Goal: Information Seeking & Learning: Learn about a topic

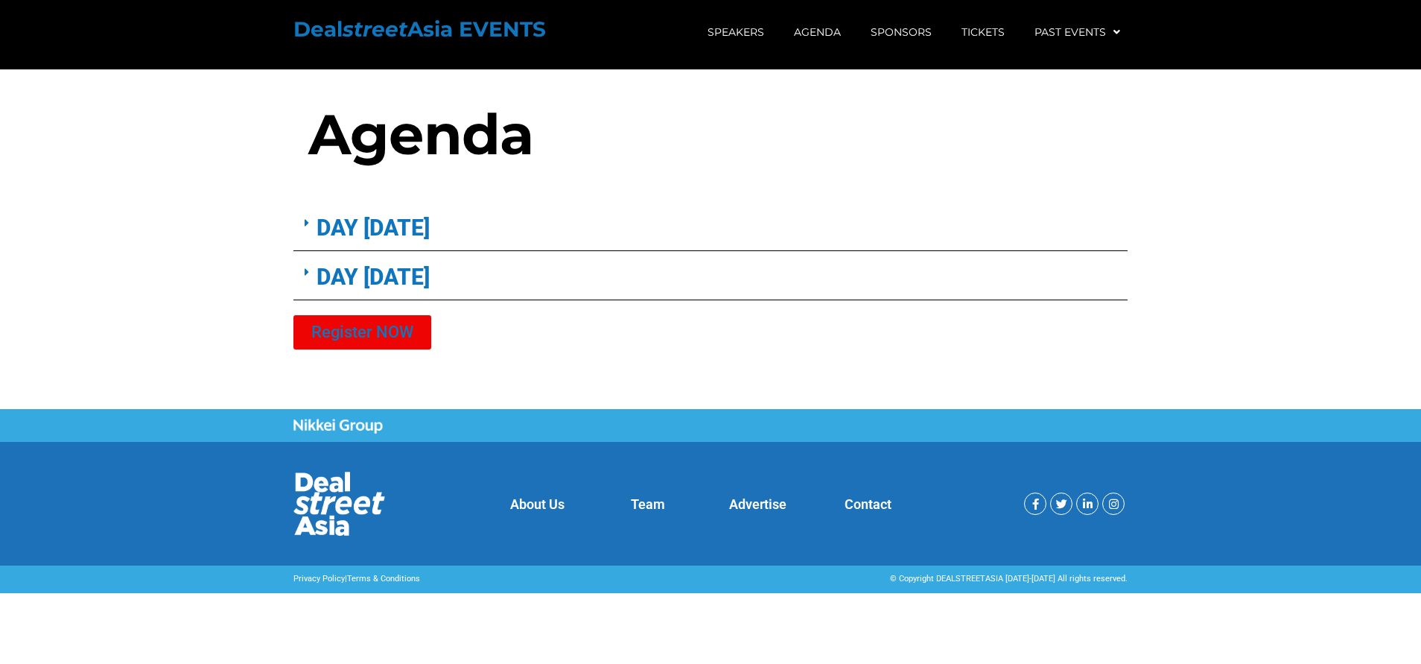
click at [430, 237] on link "DAY 1 - Nov 24" at bounding box center [373, 227] width 113 height 26
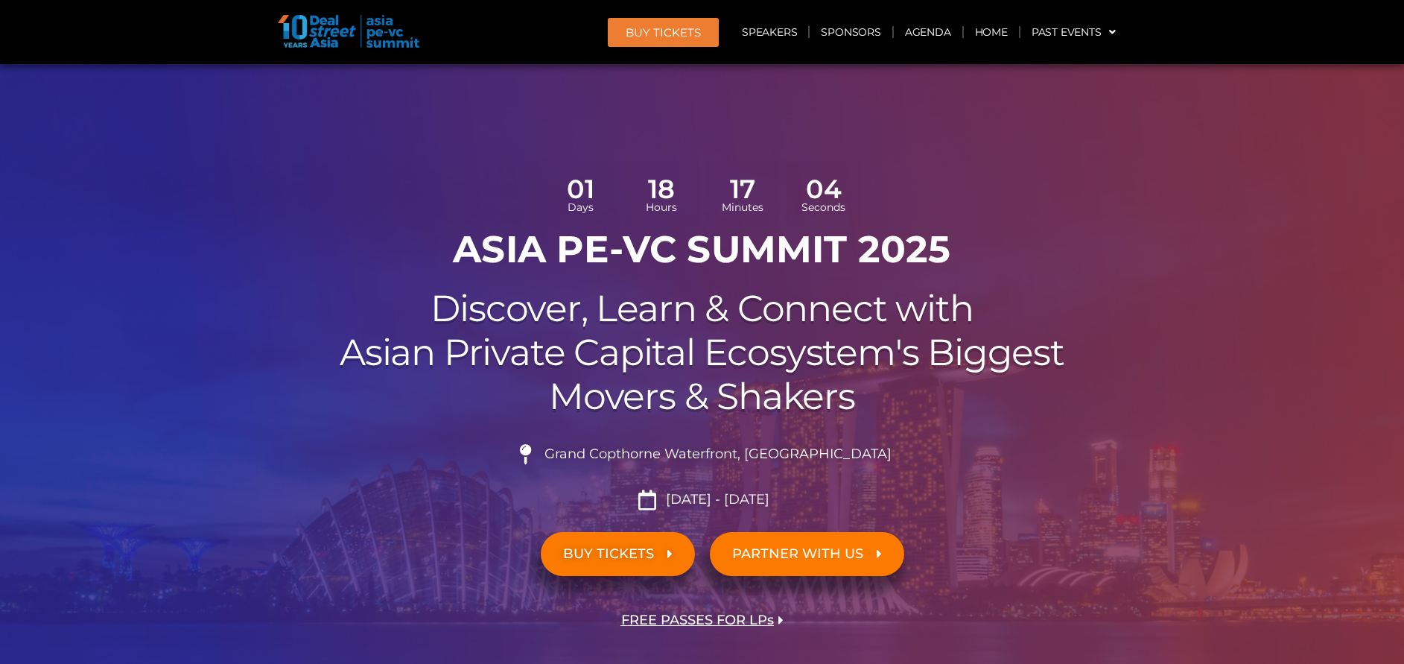
scroll to position [923, 0]
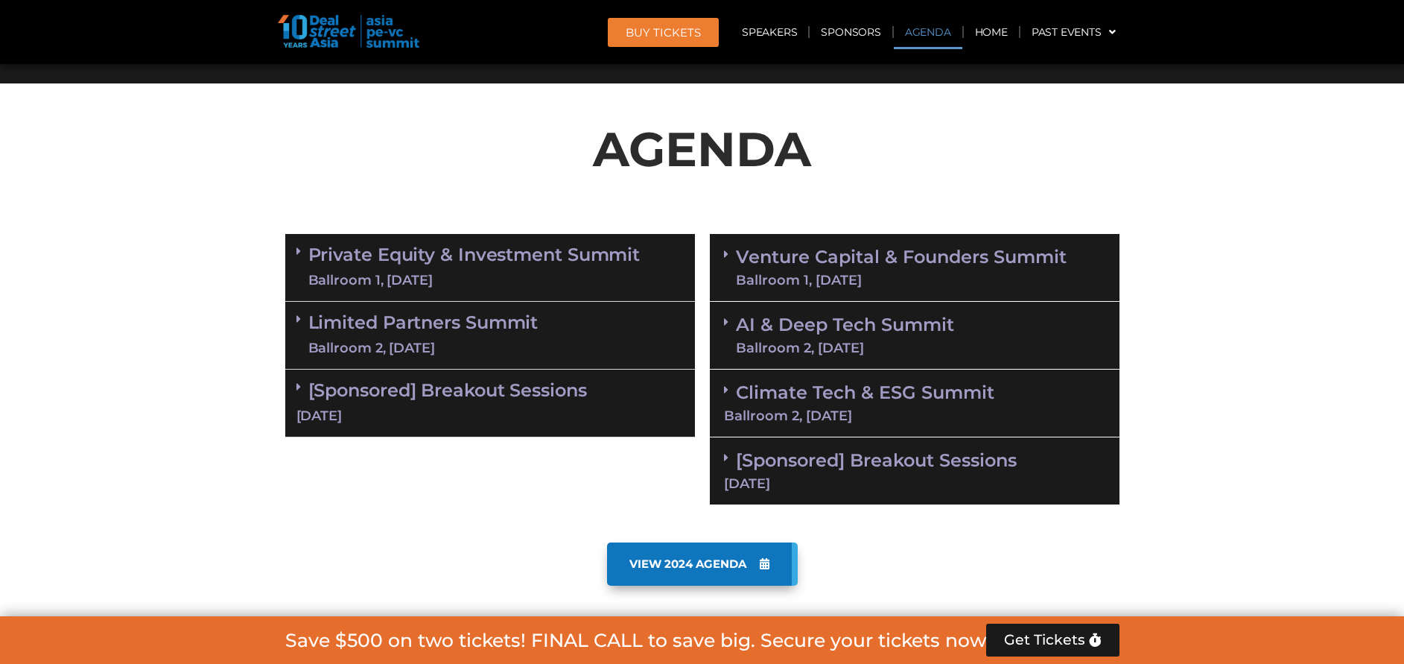
scroll to position [812, 0]
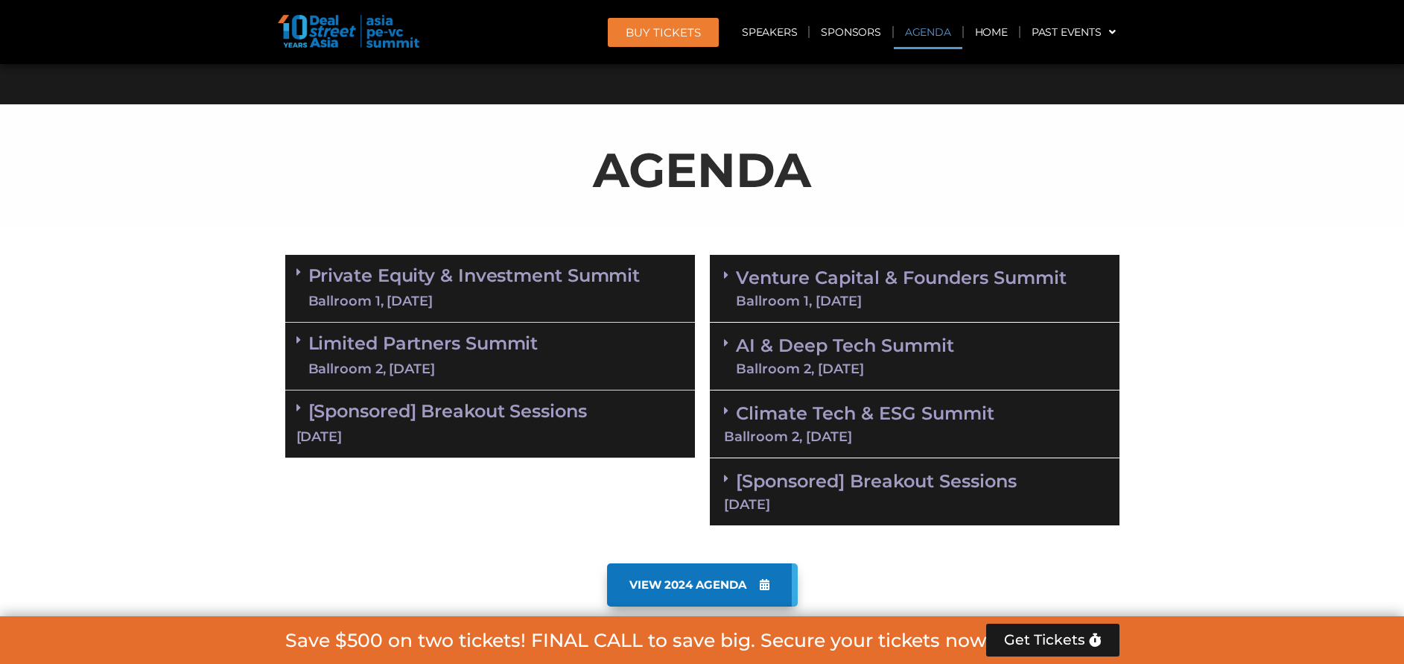
click at [501, 300] on div "Ballroom 1, [DATE]" at bounding box center [474, 301] width 332 height 19
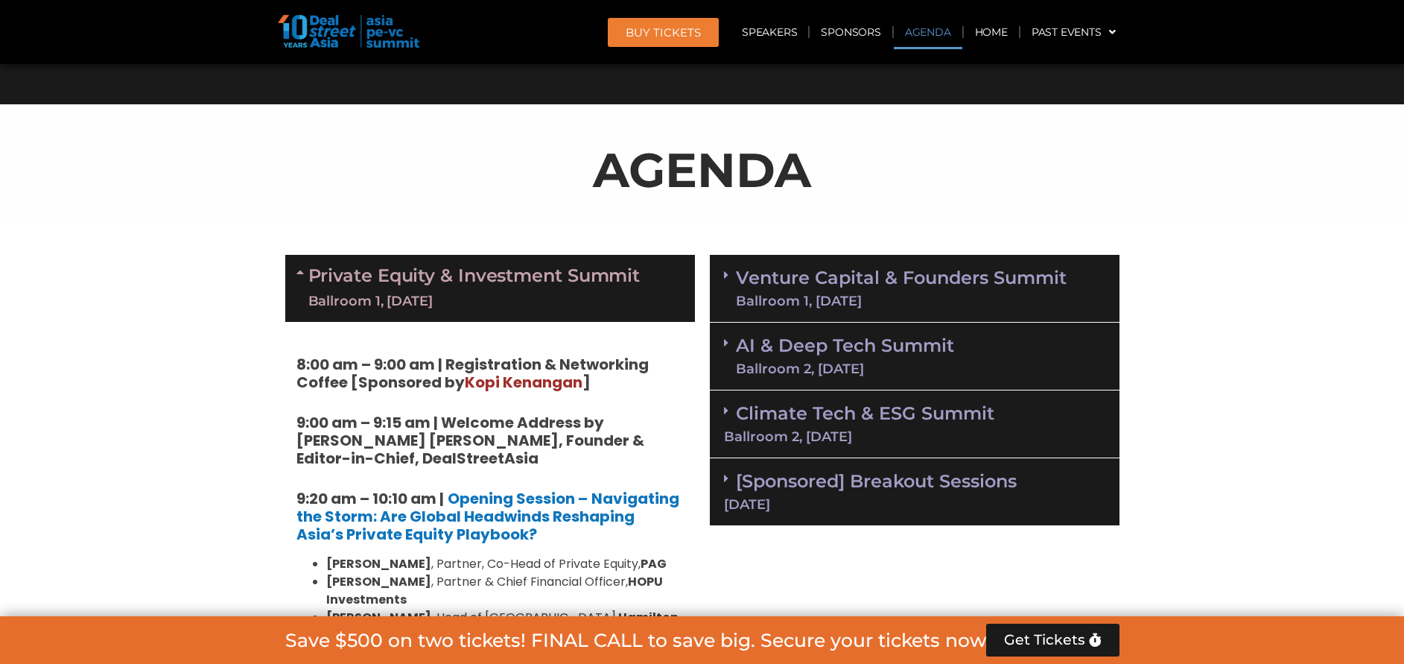
click at [501, 300] on div "Ballroom 1, [DATE]" at bounding box center [474, 301] width 332 height 19
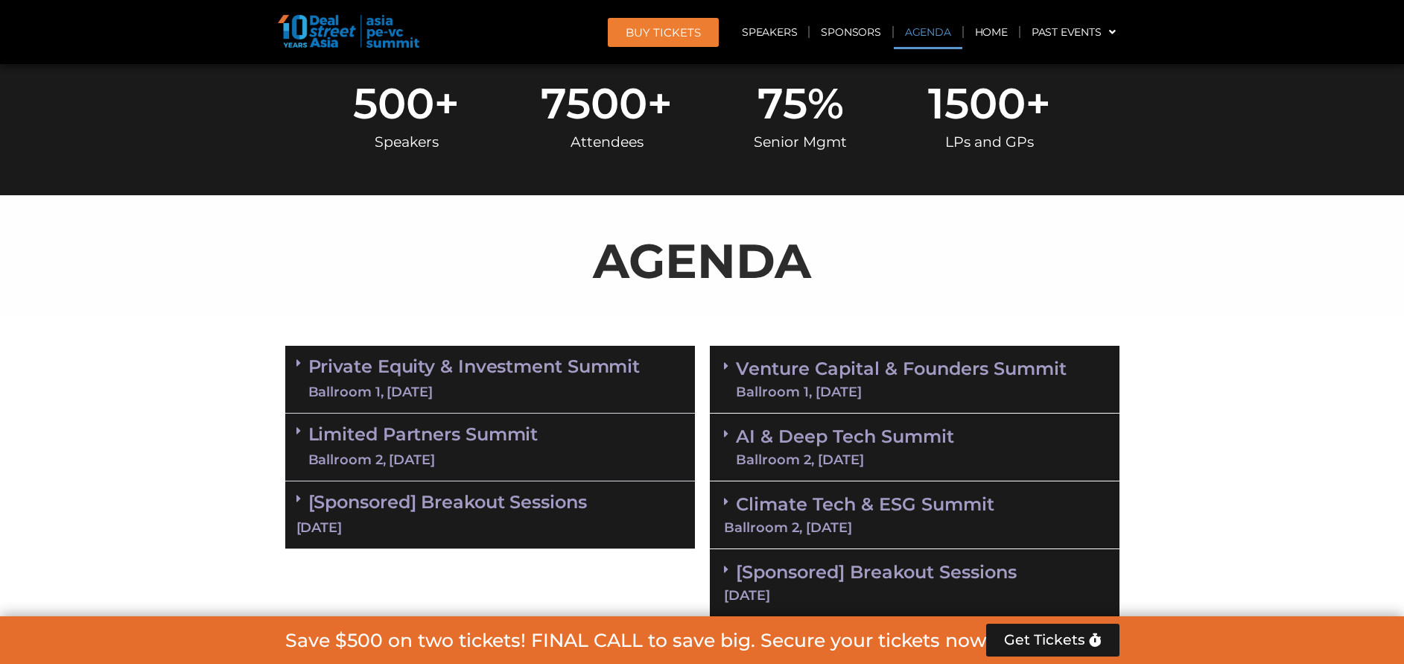
scroll to position [700, 0]
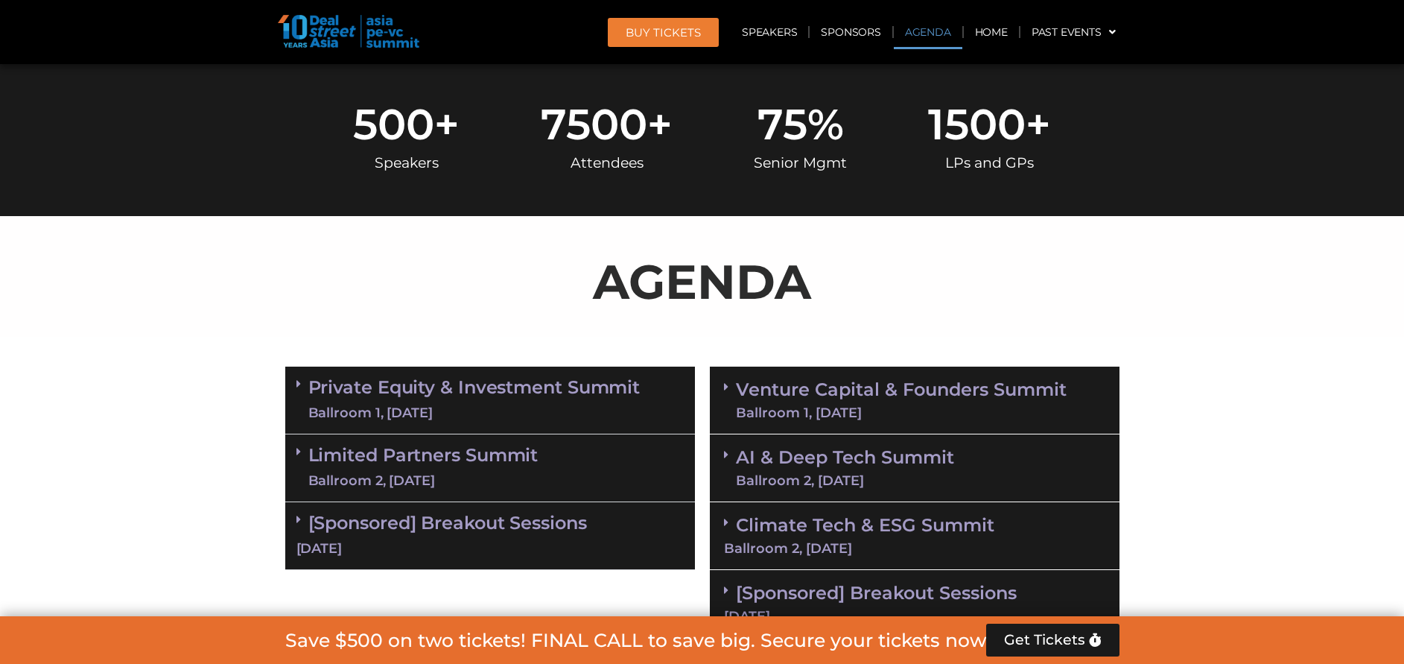
drag, startPoint x: 641, startPoint y: 299, endPoint x: 360, endPoint y: 319, distance: 282.2
click at [360, 319] on div "AGENDA" at bounding box center [702, 287] width 834 height 83
drag, startPoint x: 360, startPoint y: 319, endPoint x: 121, endPoint y: 375, distance: 244.8
click at [121, 375] on section "Private Equity & Investment Summit Ballroom 1, [DATE] 8:00 am – 9:00 am | Regis…" at bounding box center [702, 502] width 1404 height 286
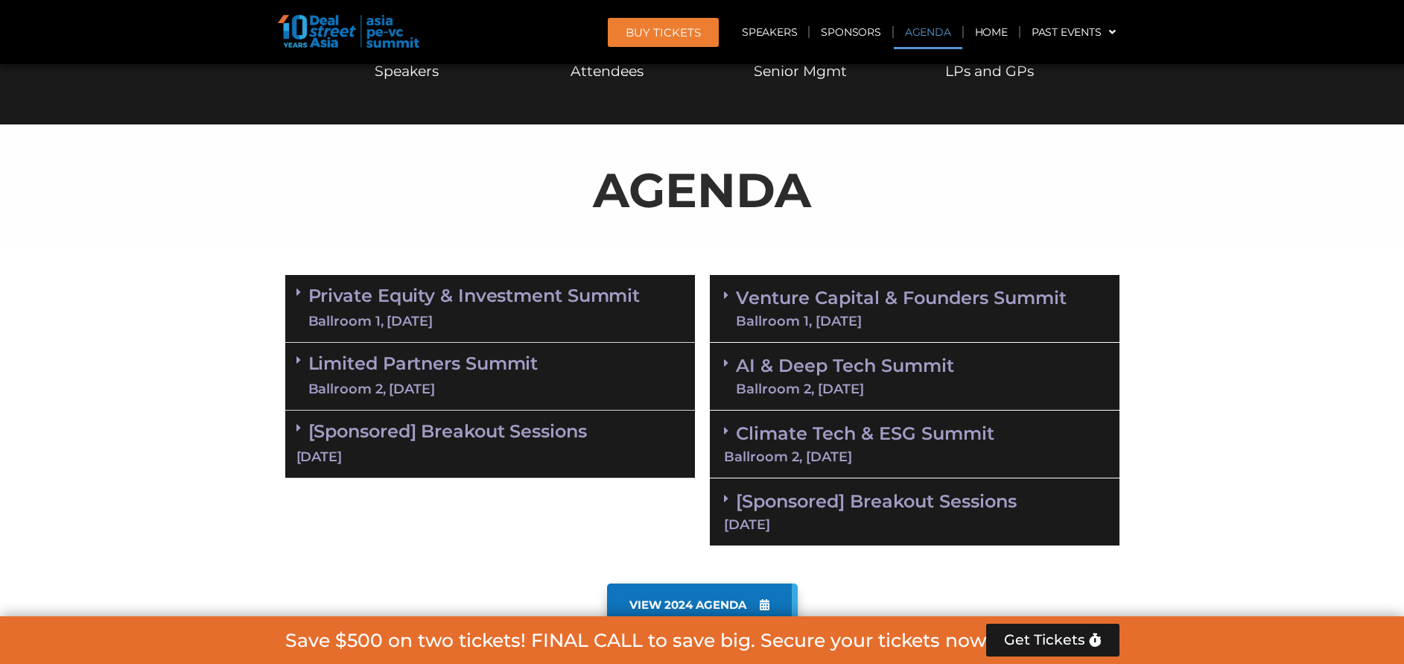
scroll to position [812, 0]
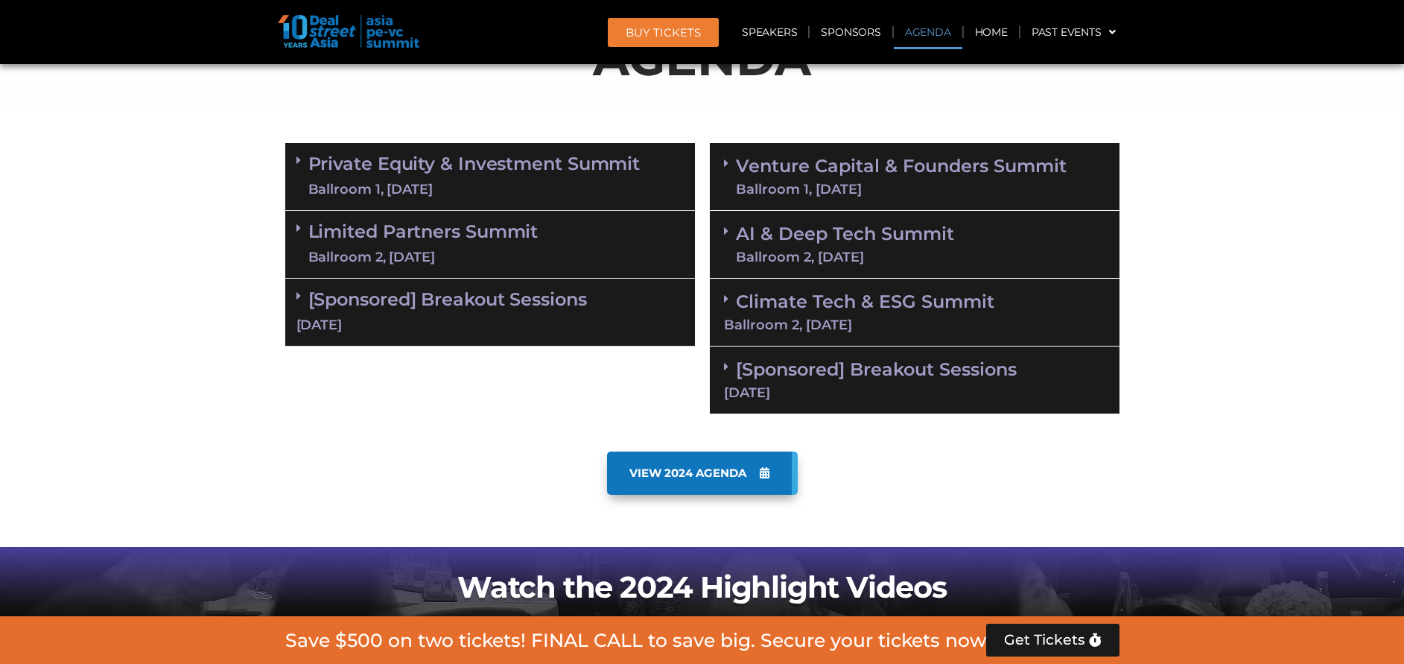
scroll to position [923, 0]
